Goal: Task Accomplishment & Management: Use online tool/utility

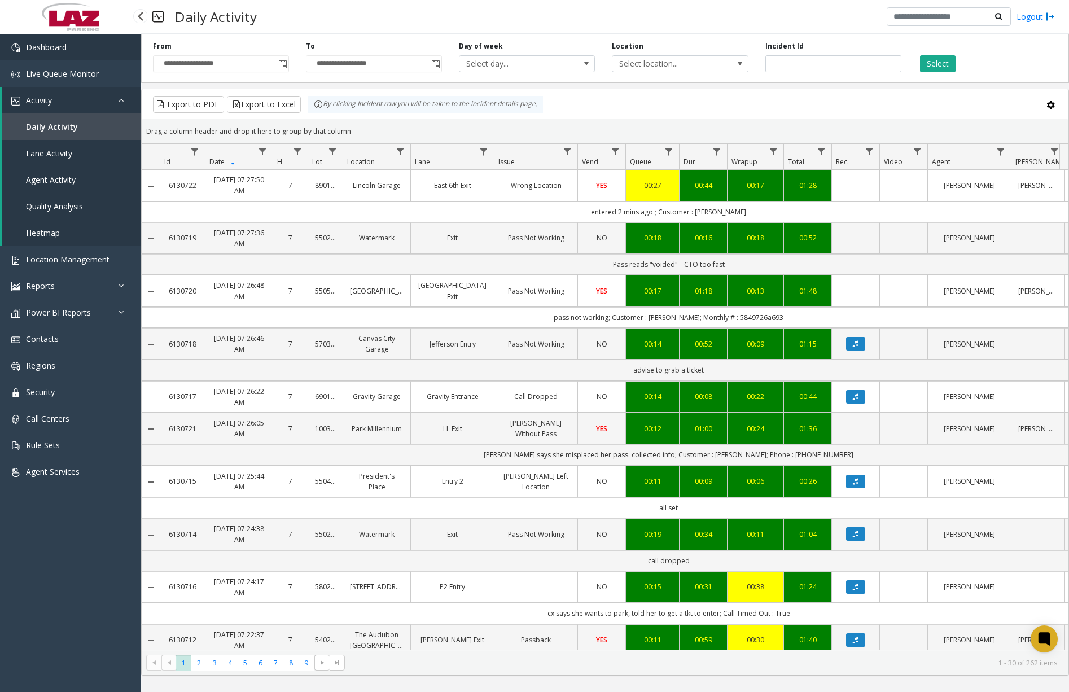
click at [91, 49] on link "Dashboard" at bounding box center [70, 47] width 141 height 27
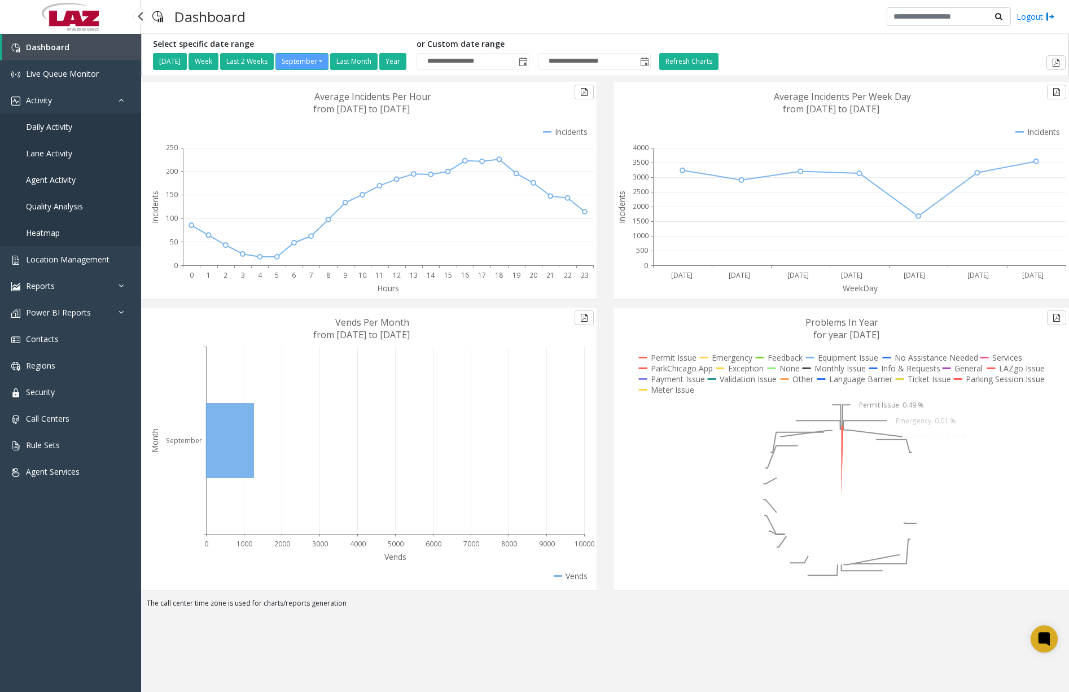
click at [62, 129] on span "Daily Activity" at bounding box center [49, 126] width 46 height 11
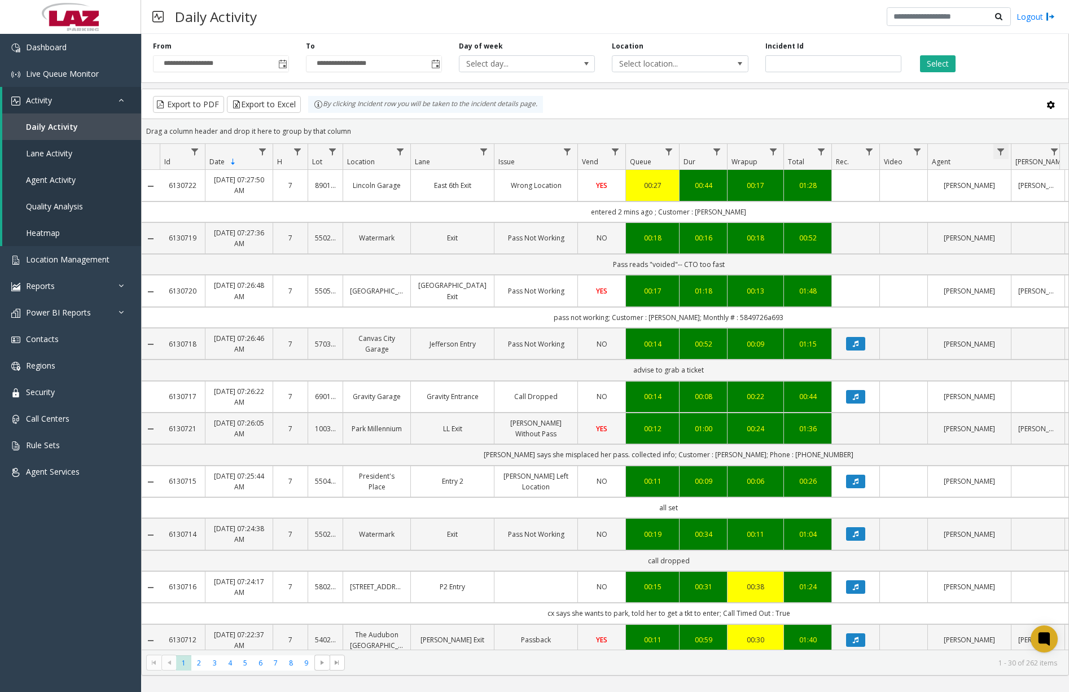
click at [1005, 154] on span "Data table" at bounding box center [1000, 151] width 9 height 9
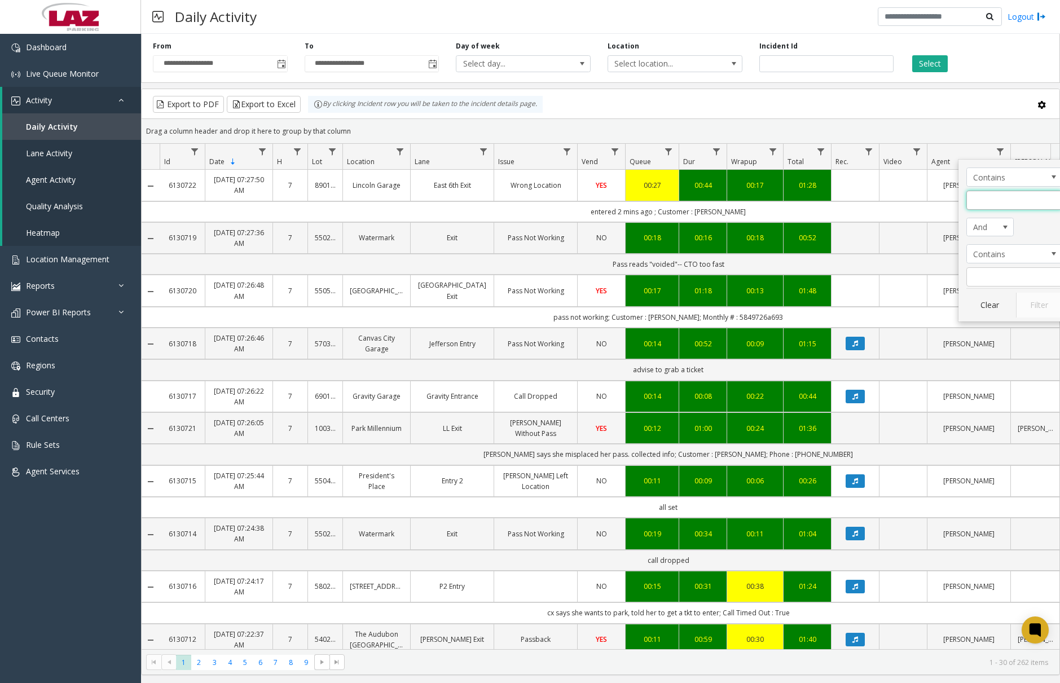
drag, startPoint x: 1015, startPoint y: 196, endPoint x: 1028, endPoint y: 198, distance: 12.6
click at [1016, 196] on input "Agent Filter" at bounding box center [1015, 200] width 96 height 19
type input "******"
click at [1029, 306] on button "Filter" at bounding box center [1039, 305] width 46 height 25
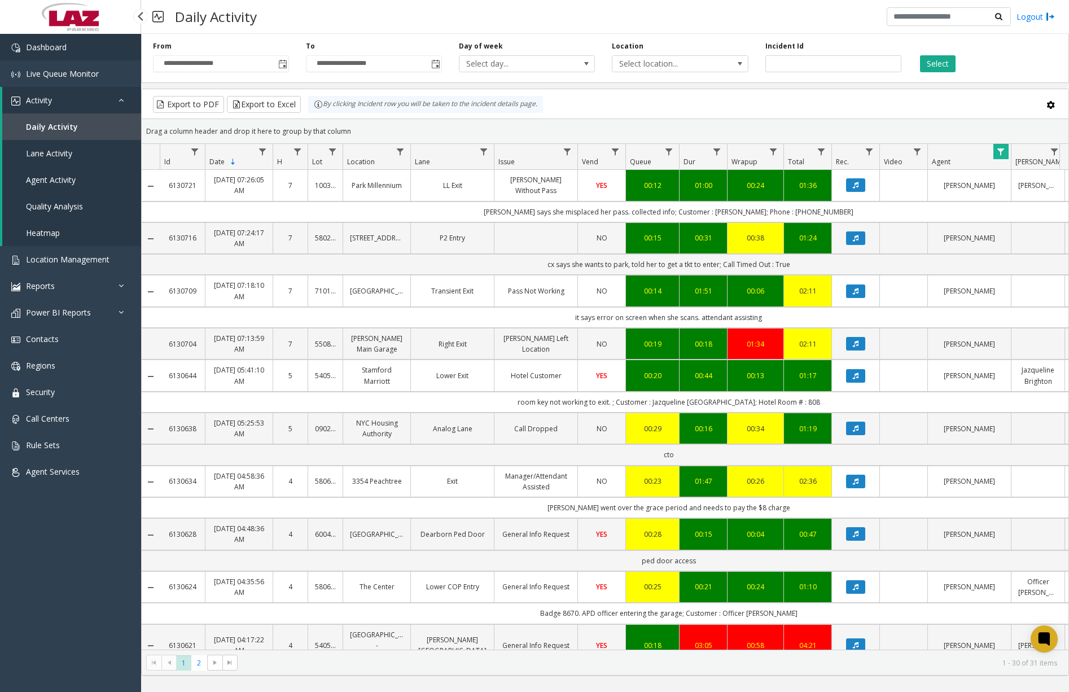
click at [67, 50] on link "Dashboard" at bounding box center [70, 47] width 141 height 27
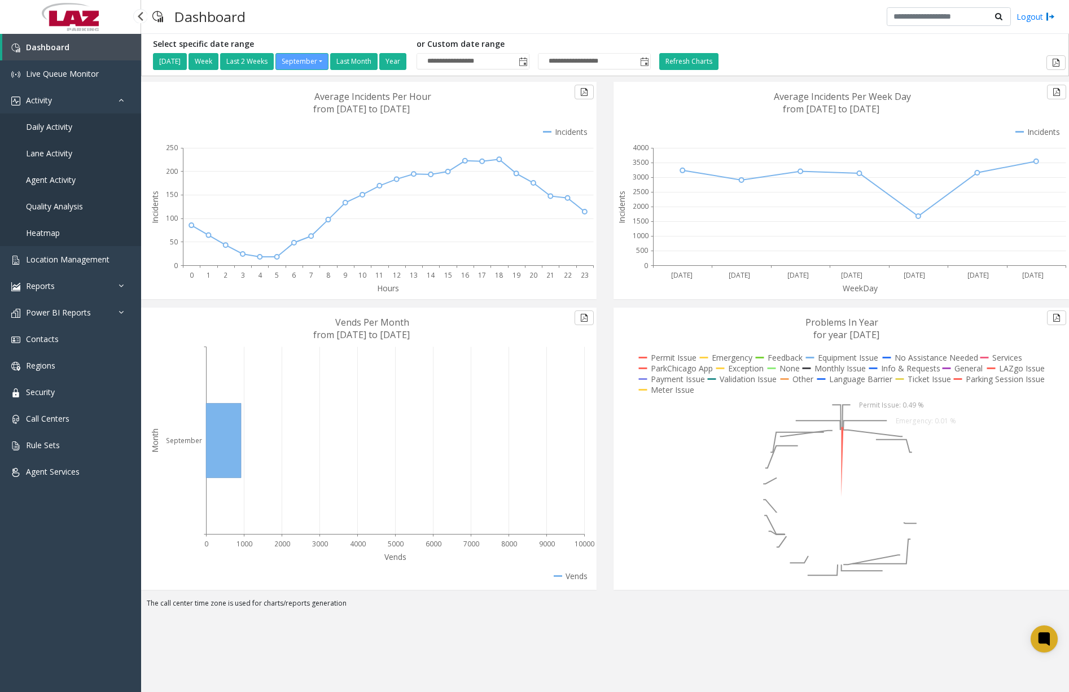
click at [62, 128] on span "Daily Activity" at bounding box center [49, 126] width 46 height 11
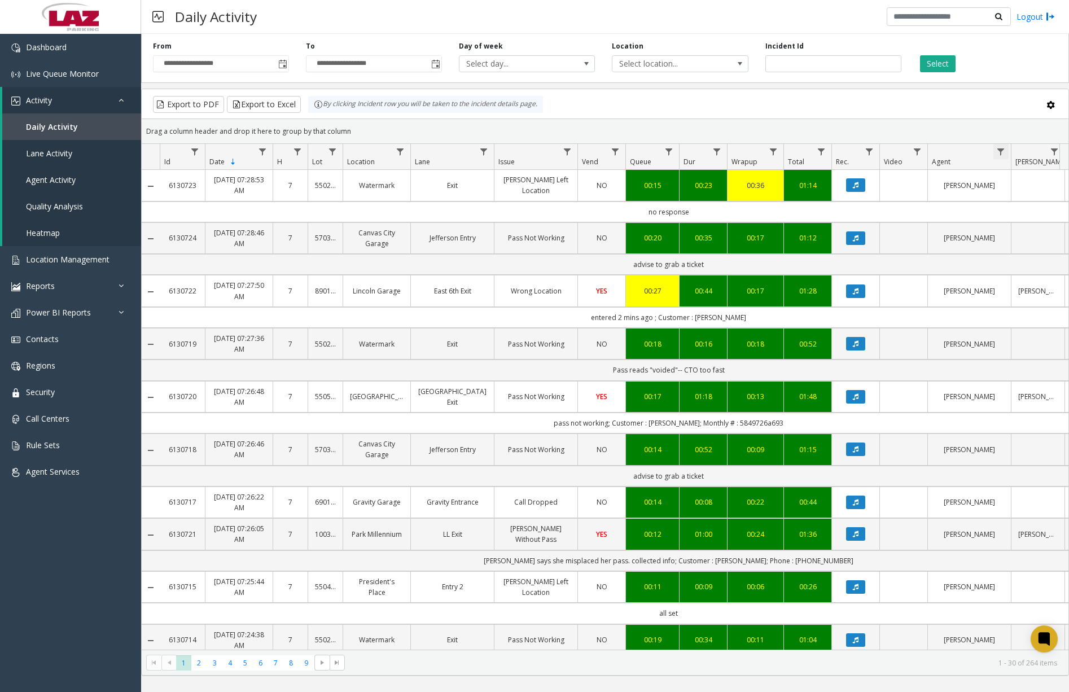
click at [1001, 150] on span "Data table" at bounding box center [1000, 151] width 9 height 9
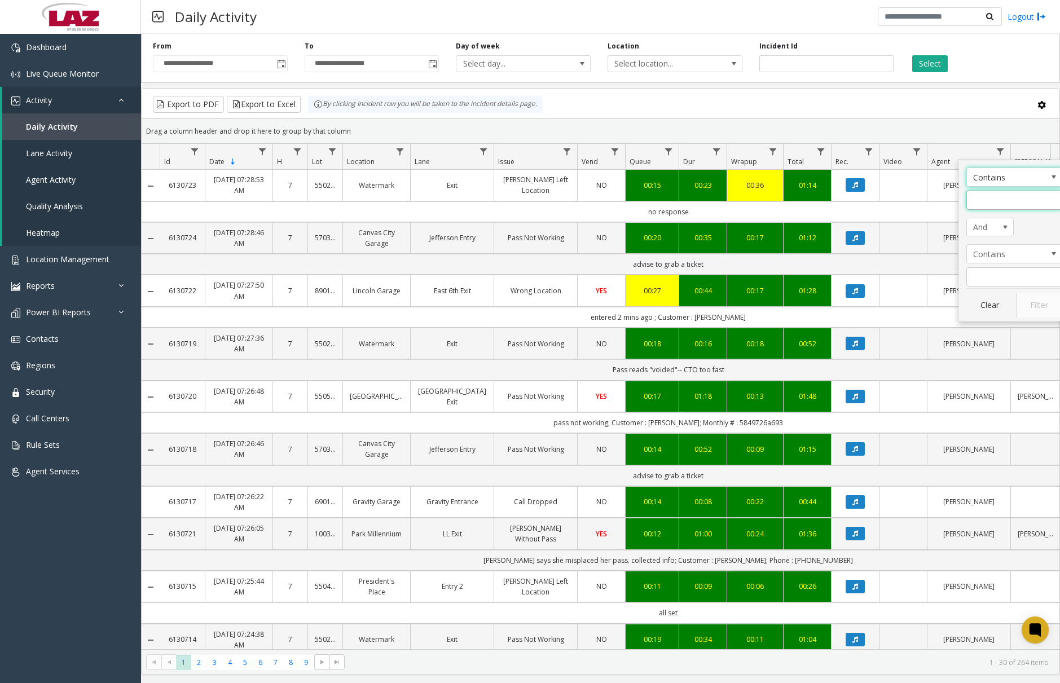
click at [1004, 201] on input "Agent Filter" at bounding box center [1015, 200] width 96 height 19
type input "******"
click at [1043, 296] on button "Filter" at bounding box center [1039, 305] width 46 height 25
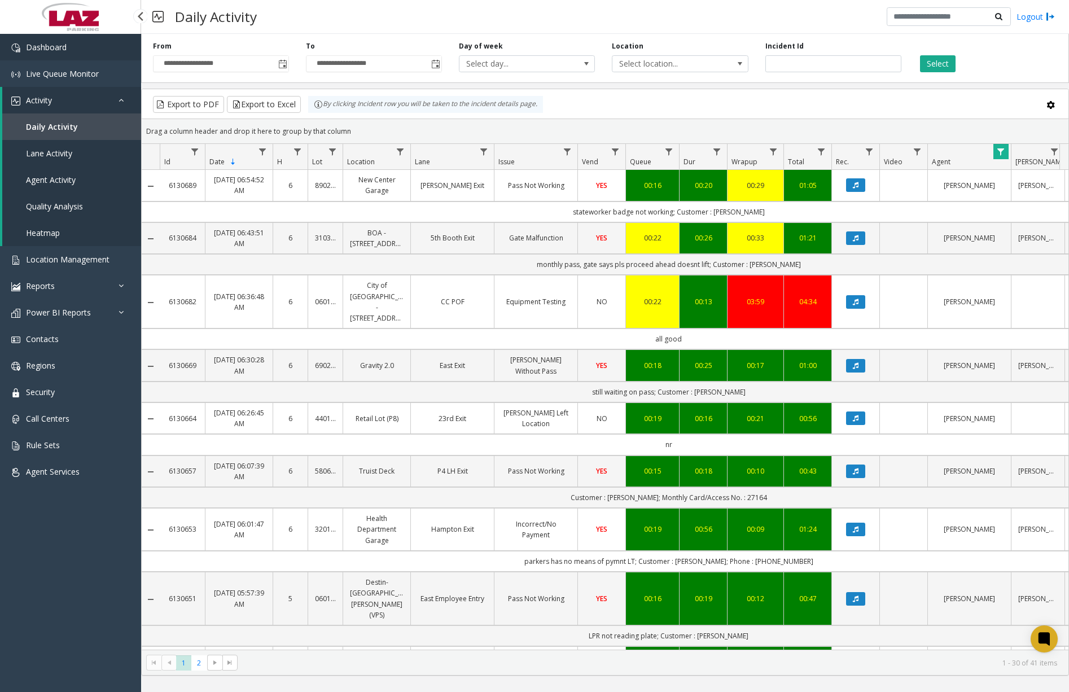
click at [88, 40] on link "Dashboard" at bounding box center [70, 47] width 141 height 27
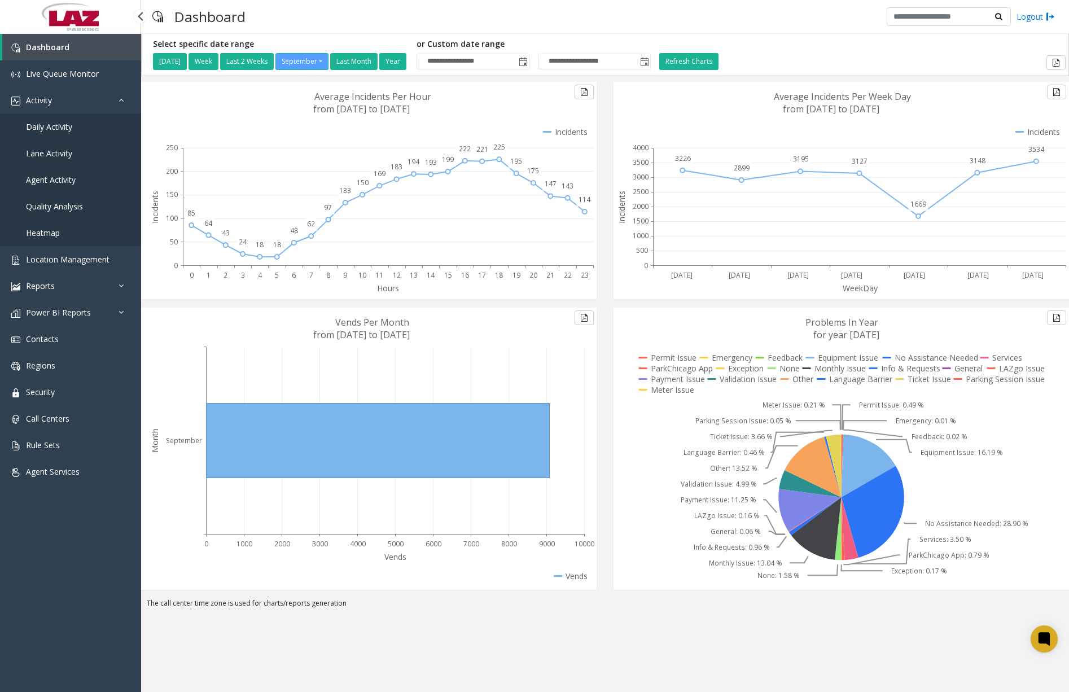
click at [49, 130] on span "Daily Activity" at bounding box center [49, 126] width 46 height 11
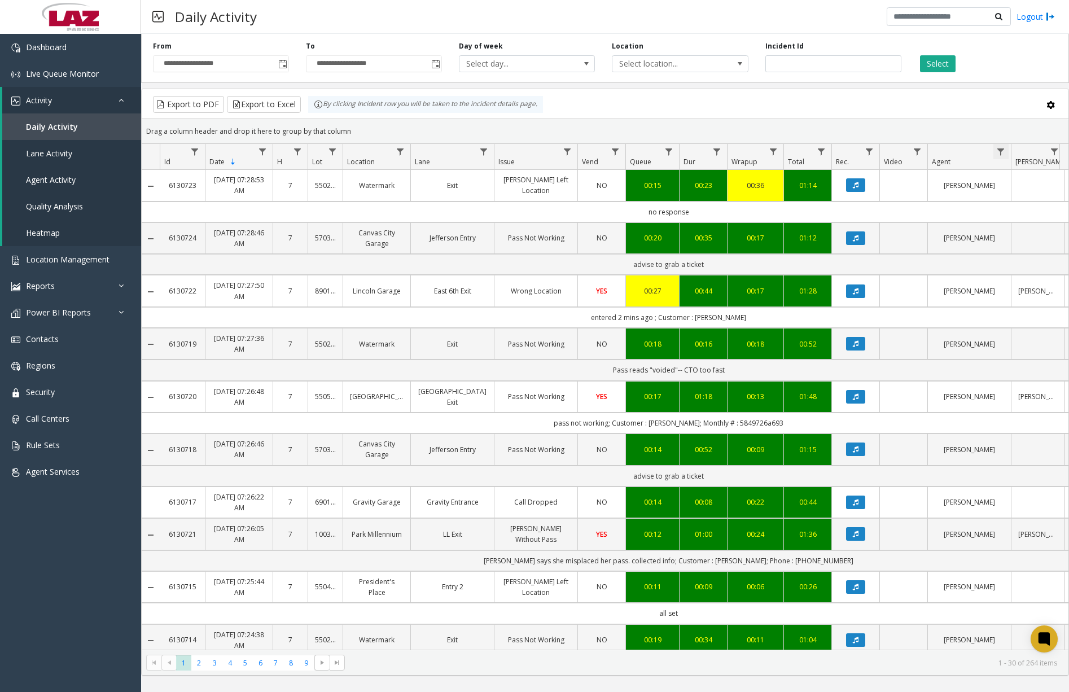
click at [998, 148] on span "Data table" at bounding box center [1000, 151] width 9 height 9
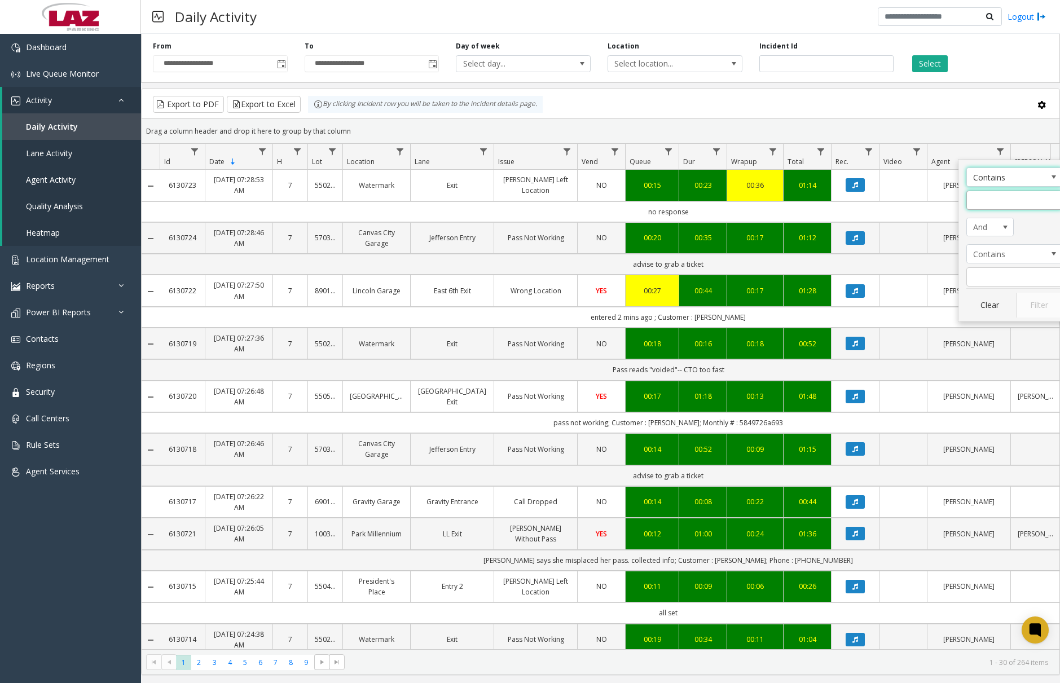
click at [1010, 200] on input "Agent Filter" at bounding box center [1015, 200] width 96 height 19
type input "******"
click at [1036, 303] on button "Filter" at bounding box center [1039, 305] width 46 height 25
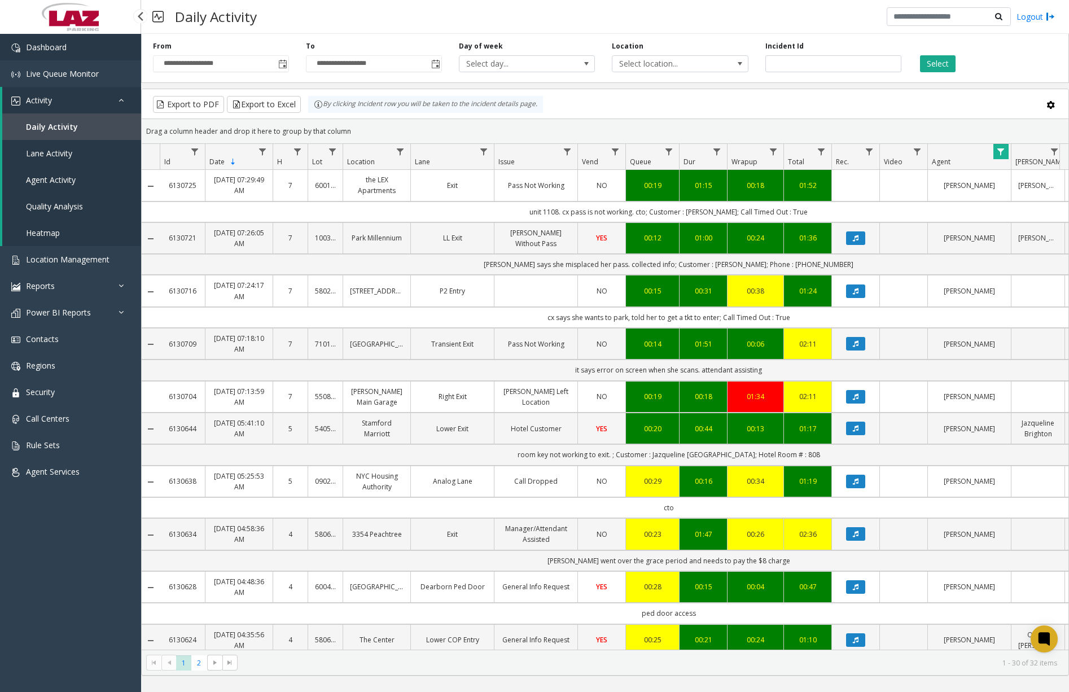
click at [89, 51] on link "Dashboard" at bounding box center [70, 47] width 141 height 27
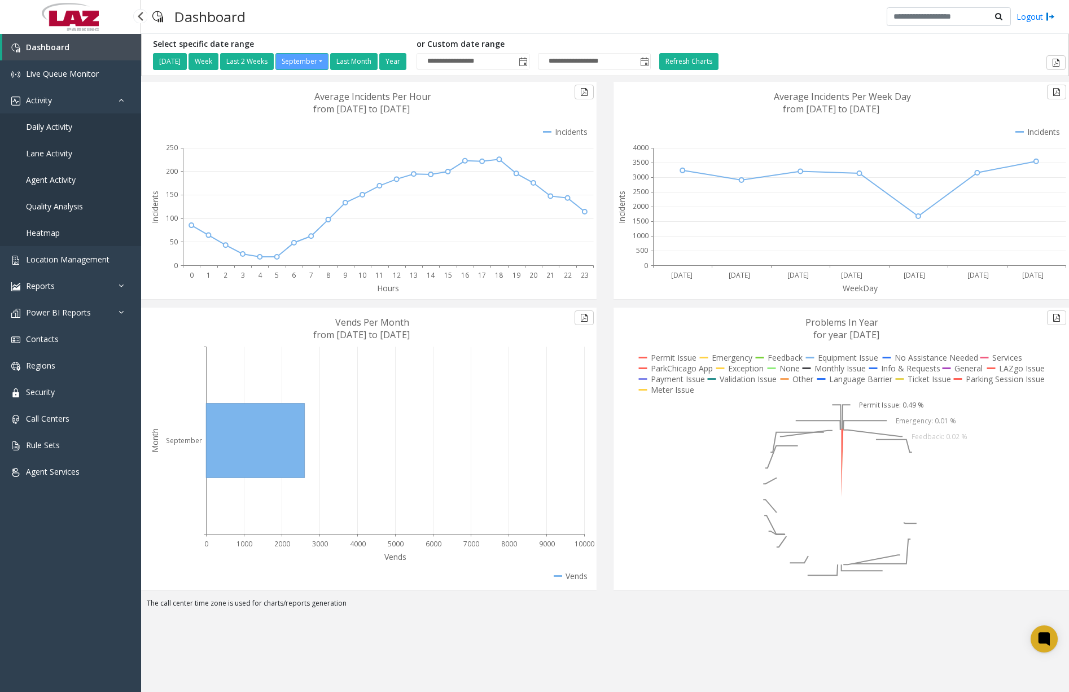
click at [64, 127] on span "Daily Activity" at bounding box center [49, 126] width 46 height 11
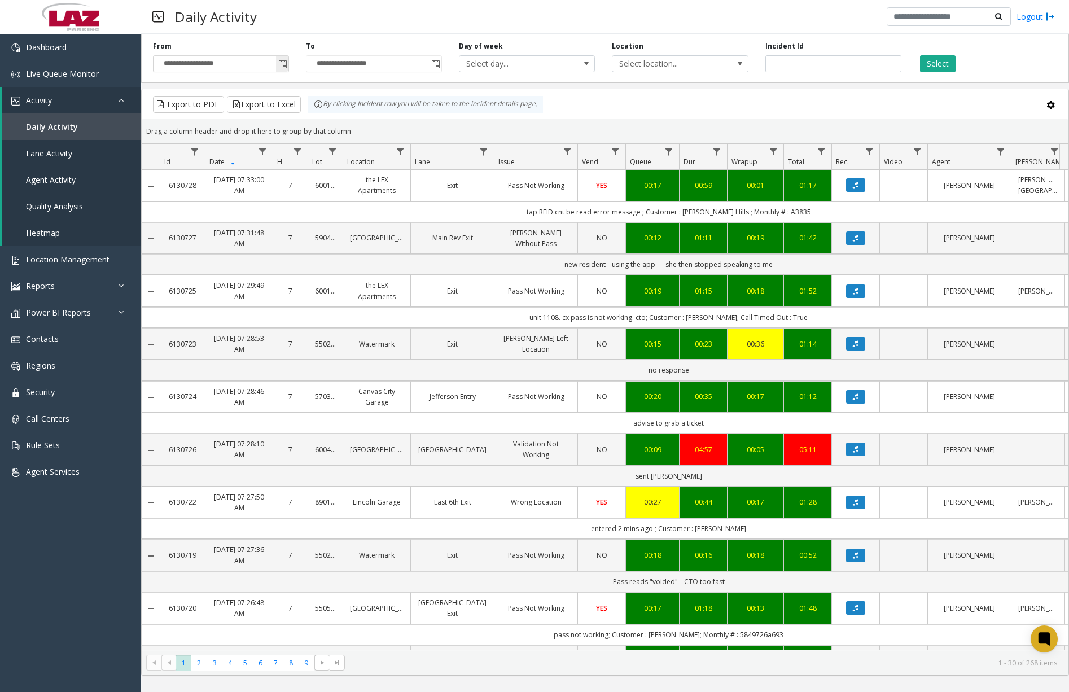
click at [282, 62] on span "Toggle popup" at bounding box center [282, 64] width 9 height 9
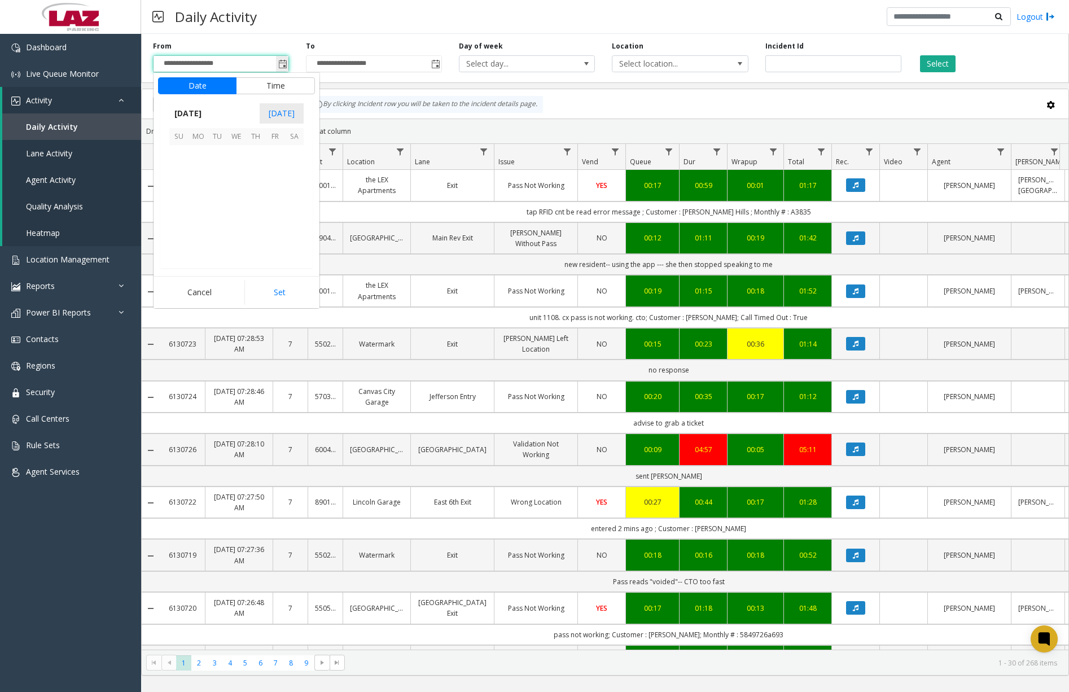
scroll to position [202561, 0]
click at [239, 172] on span "10" at bounding box center [236, 173] width 19 height 19
click at [312, 32] on div "Daily Activity Logout" at bounding box center [605, 17] width 928 height 34
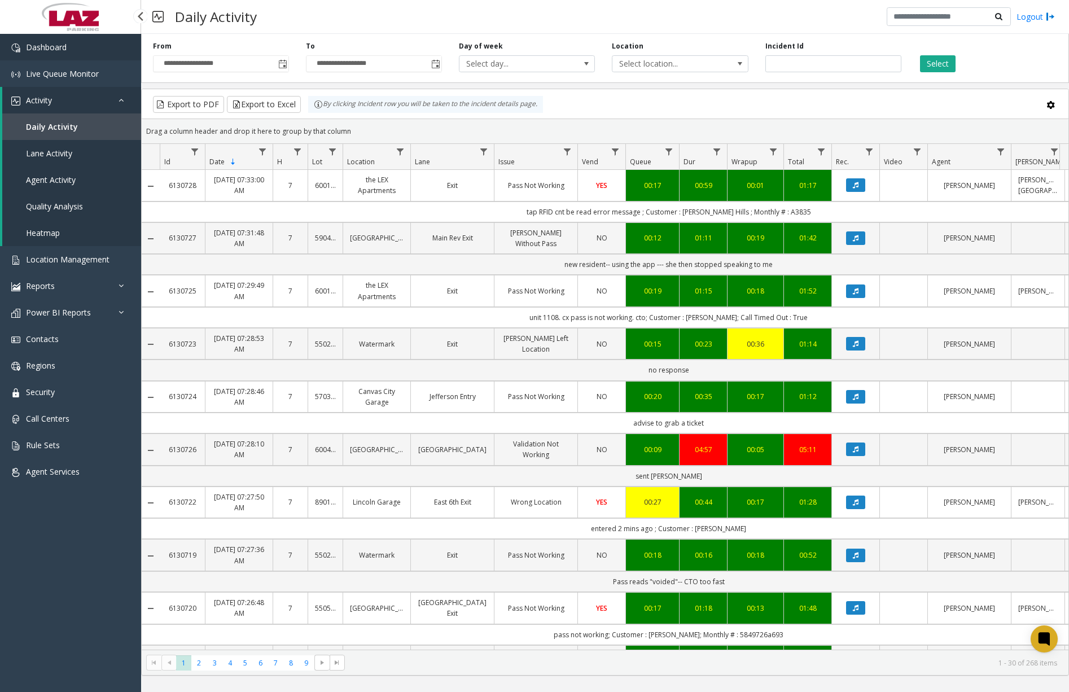
click at [120, 51] on link "Dashboard" at bounding box center [70, 47] width 141 height 27
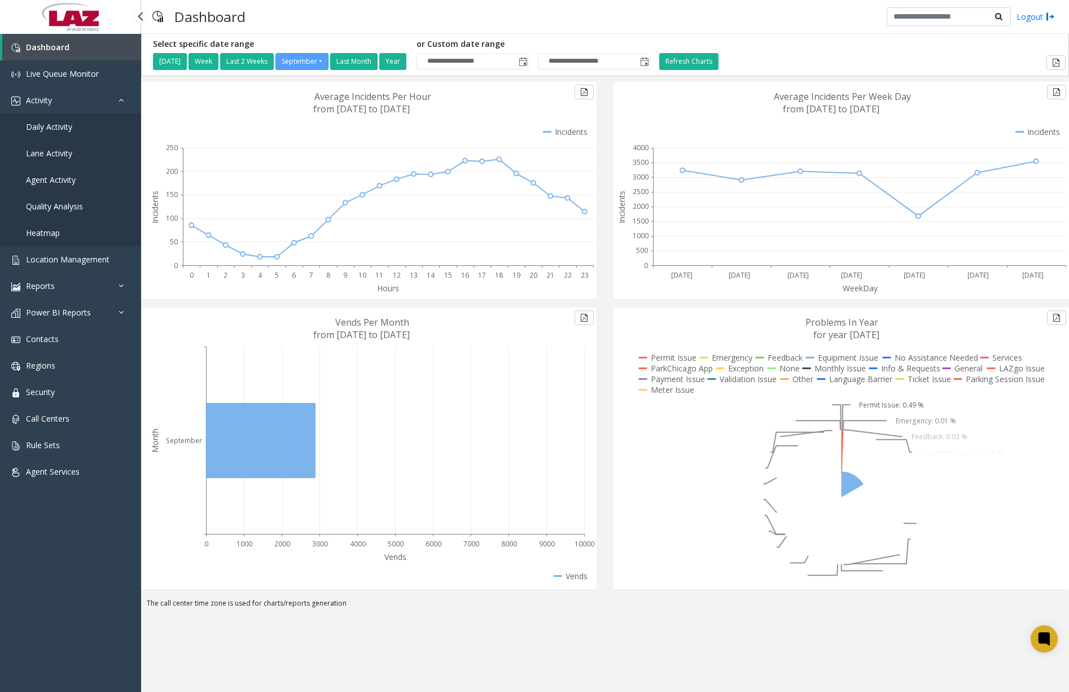
click at [65, 128] on span "Daily Activity" at bounding box center [49, 126] width 46 height 11
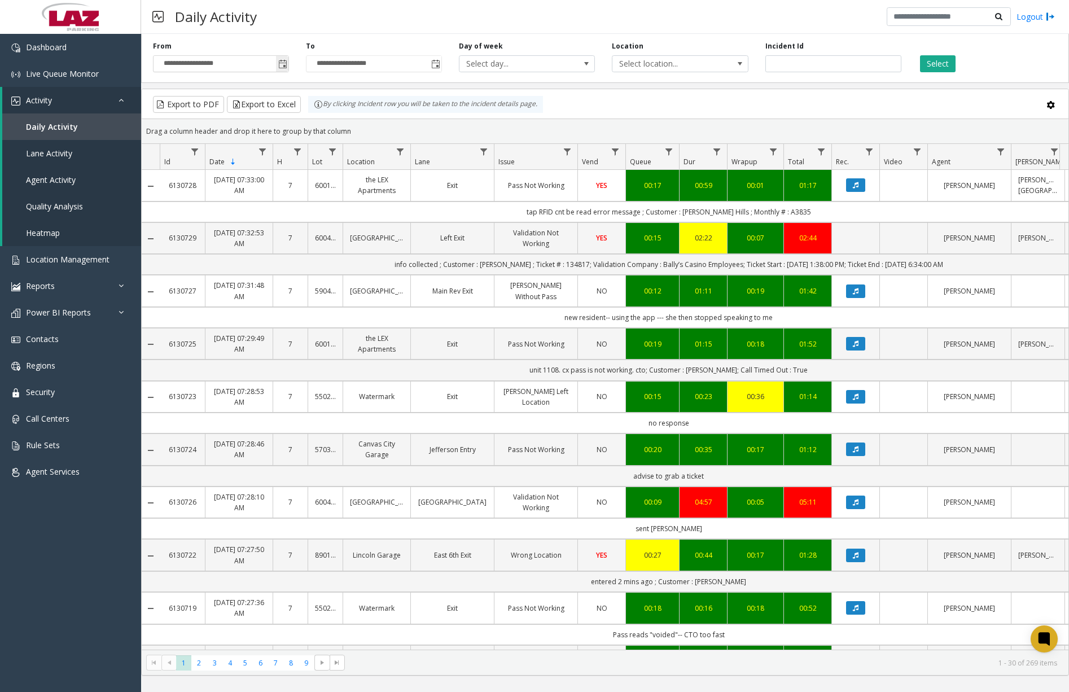
click at [281, 68] on span "Toggle popup" at bounding box center [282, 64] width 9 height 9
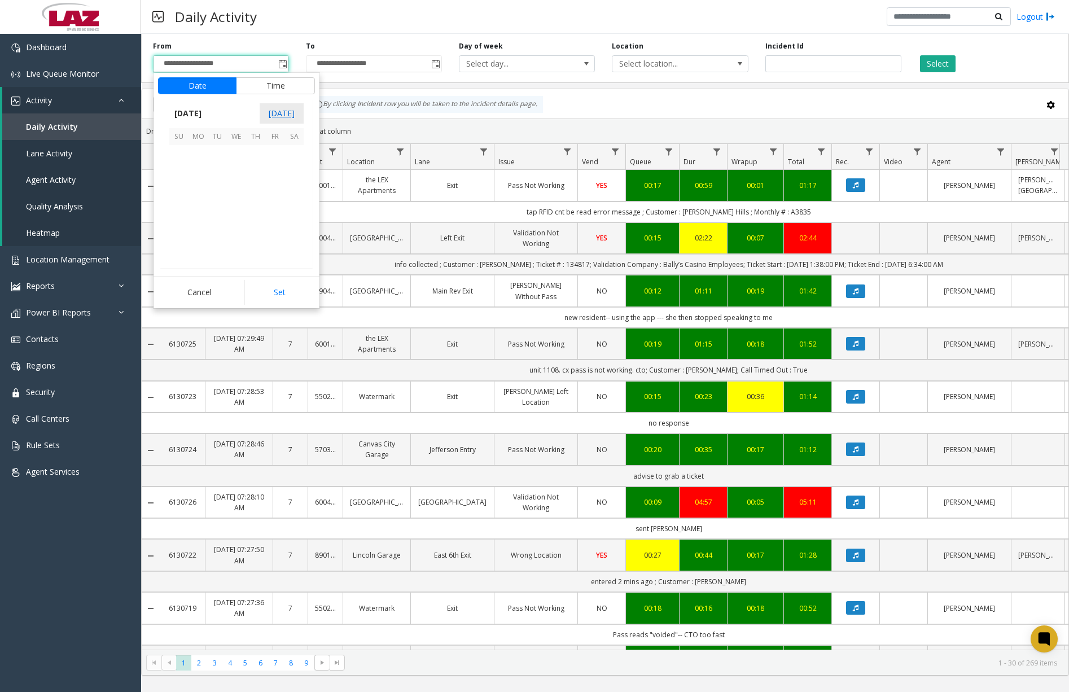
scroll to position [202561, 0]
click at [256, 173] on span "11" at bounding box center [255, 173] width 19 height 19
click at [182, 195] on span "12" at bounding box center [185, 195] width 9 height 11
click at [238, 179] on span "30" at bounding box center [242, 178] width 9 height 11
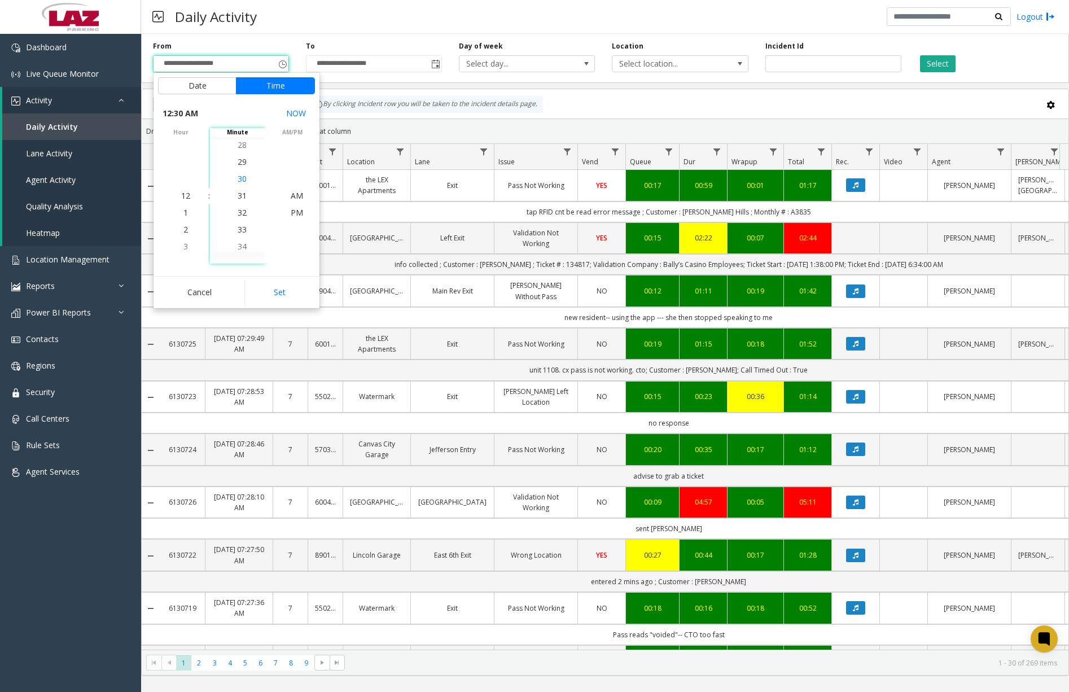
scroll to position [508, 0]
click at [294, 198] on span "AM" at bounding box center [297, 195] width 12 height 11
click at [292, 199] on span "AM" at bounding box center [297, 195] width 12 height 11
click at [294, 195] on span "AM" at bounding box center [297, 195] width 12 height 11
click at [284, 293] on button "Set" at bounding box center [279, 292] width 71 height 25
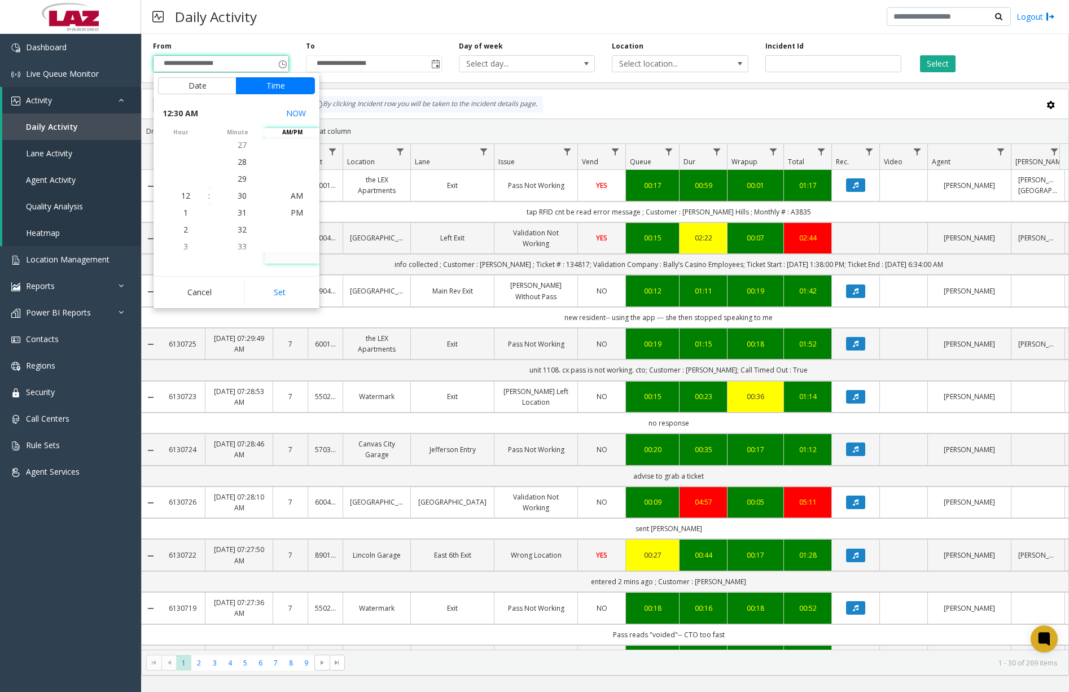
type input "**********"
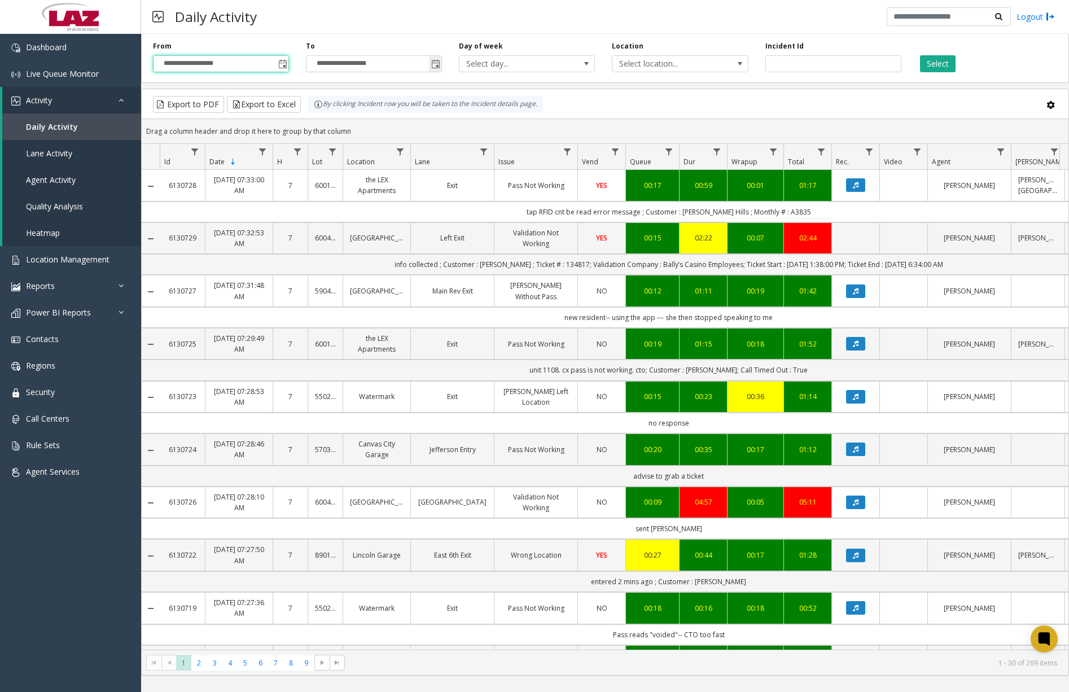
click at [438, 67] on span "Toggle popup" at bounding box center [435, 64] width 9 height 9
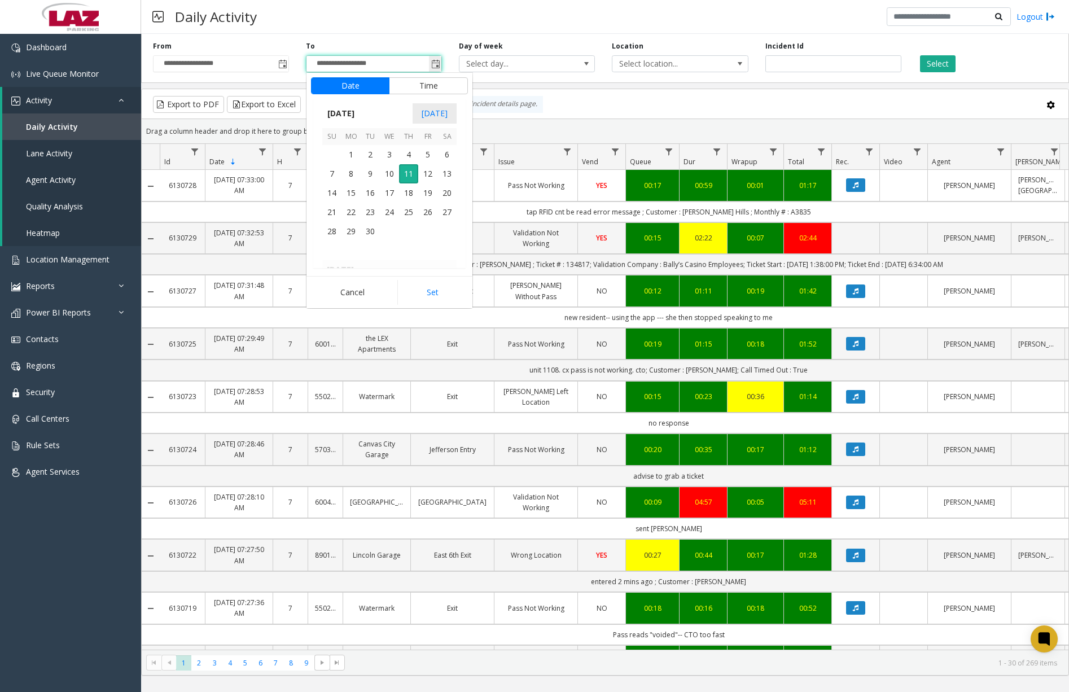
scroll to position [17, 0]
click at [408, 172] on span "11" at bounding box center [408, 173] width 19 height 19
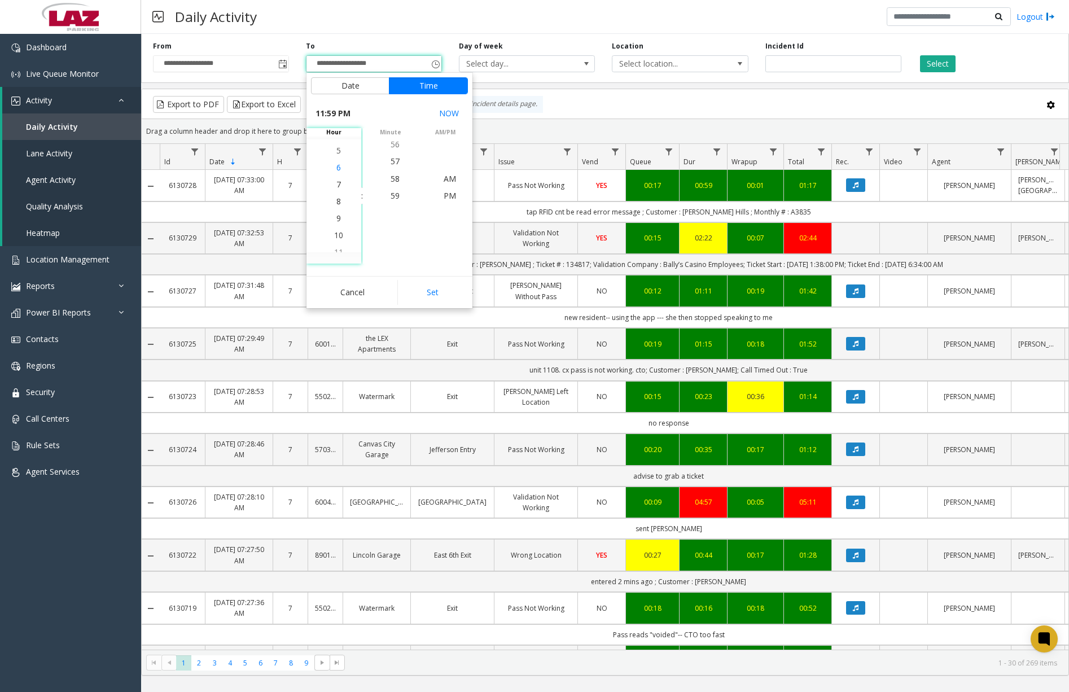
scroll to position [322, 0]
click at [336, 195] on span "7" at bounding box center [338, 195] width 5 height 11
click at [392, 229] on span "30" at bounding box center [395, 229] width 9 height 11
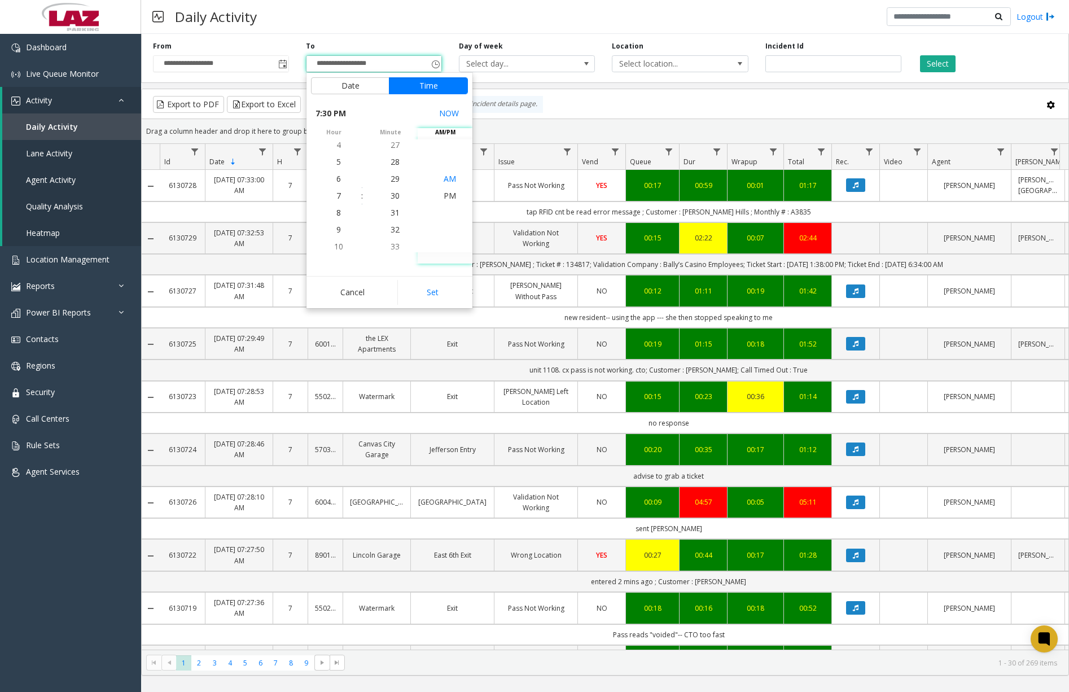
click at [445, 180] on span "AM" at bounding box center [450, 178] width 12 height 11
click at [456, 299] on button "Set" at bounding box center [432, 292] width 71 height 25
type input "**********"
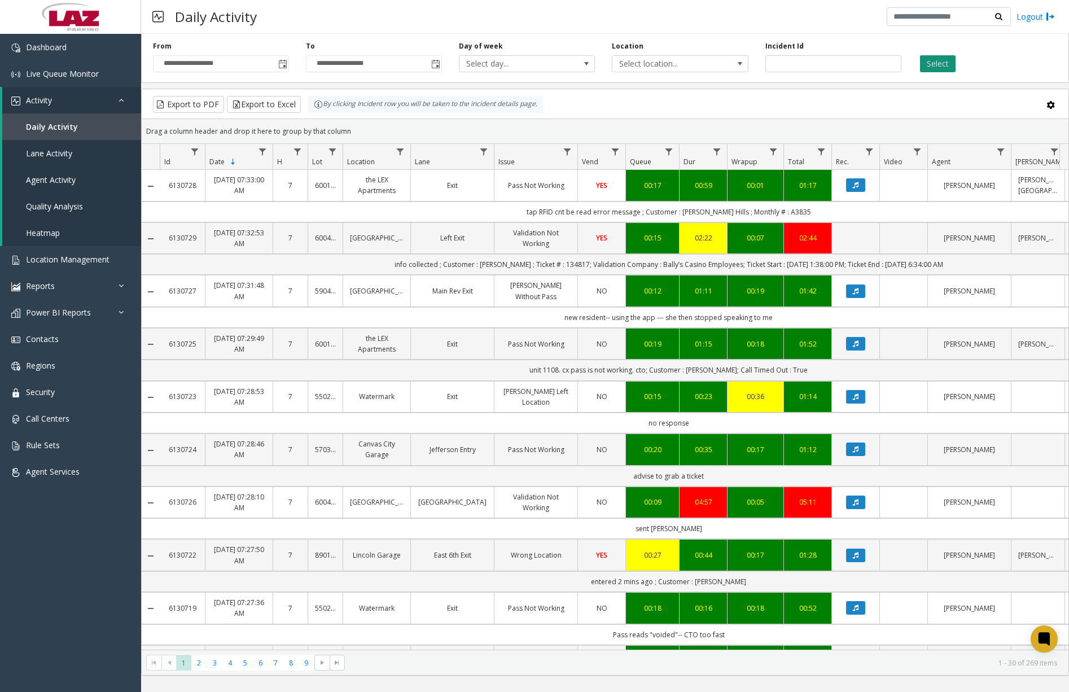
click at [933, 67] on button "Select" at bounding box center [938, 63] width 36 height 17
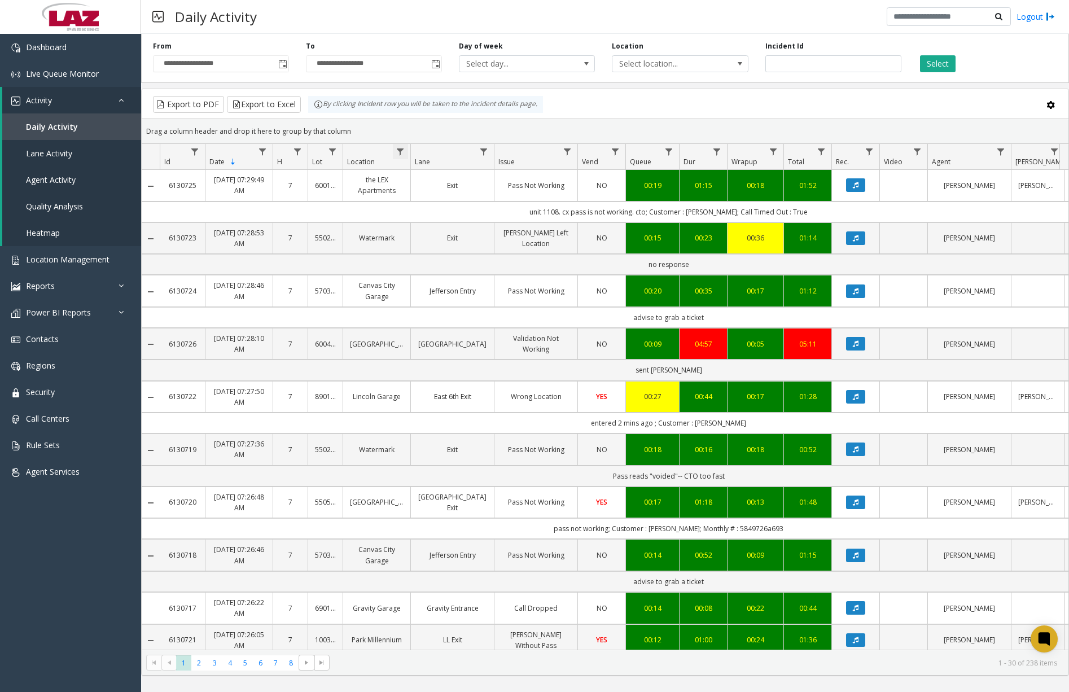
click at [398, 153] on span "Data table" at bounding box center [400, 151] width 9 height 9
click at [419, 198] on input "Location Filter" at bounding box center [449, 200] width 96 height 19
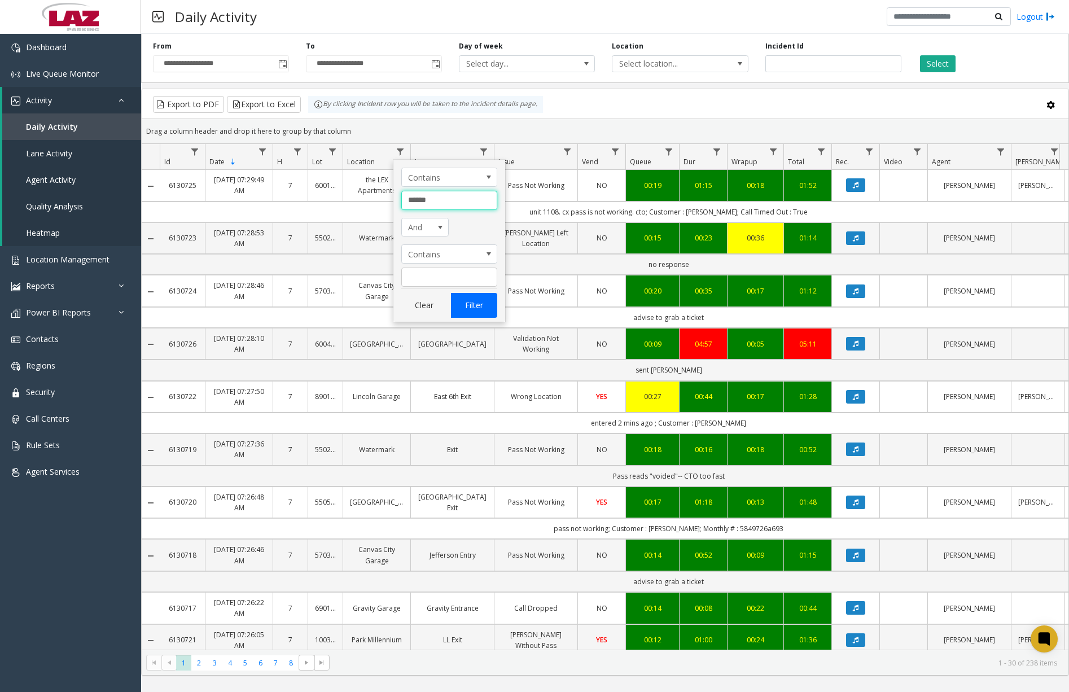
type input "******"
click at [464, 304] on button "Filter" at bounding box center [474, 305] width 46 height 25
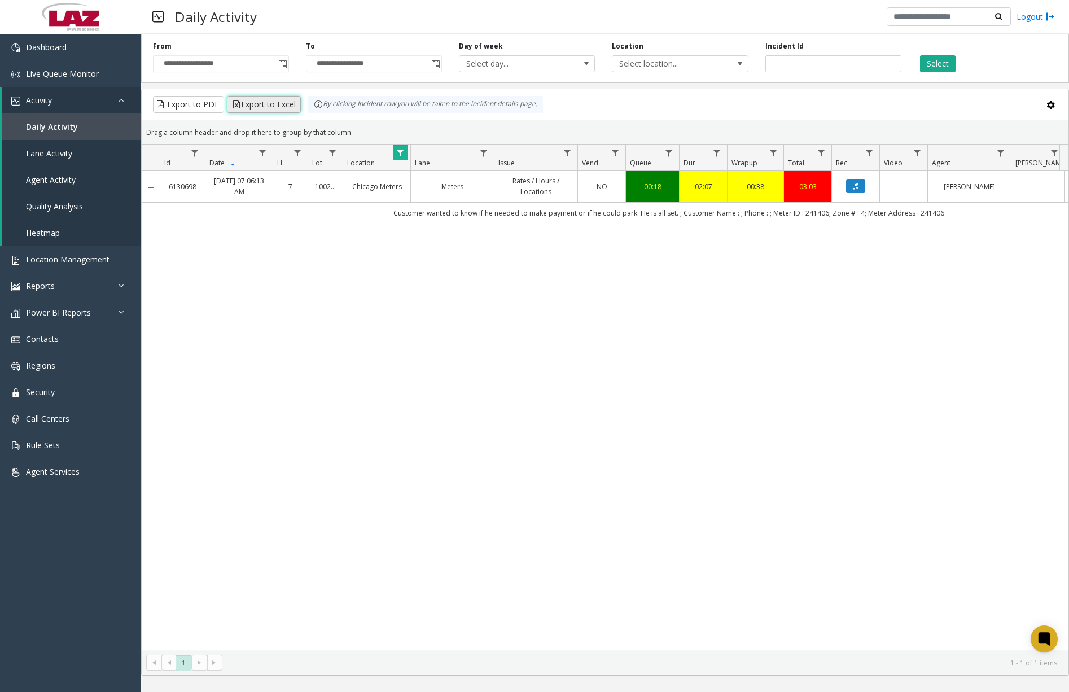
click at [269, 107] on button "Export to Excel" at bounding box center [264, 104] width 74 height 17
